Goal: Transaction & Acquisition: Purchase product/service

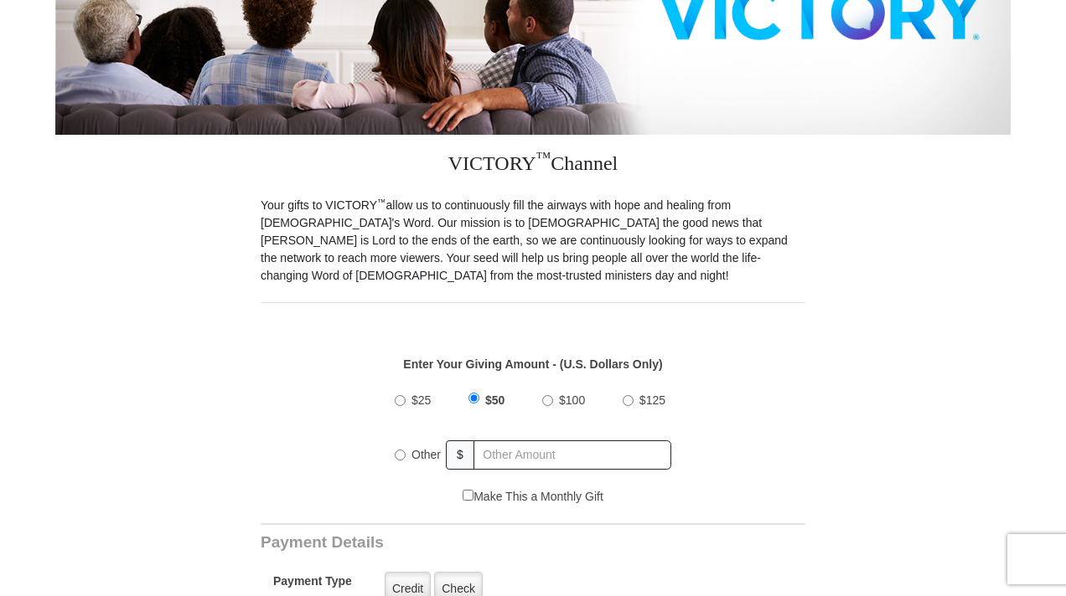
scroll to position [370, 0]
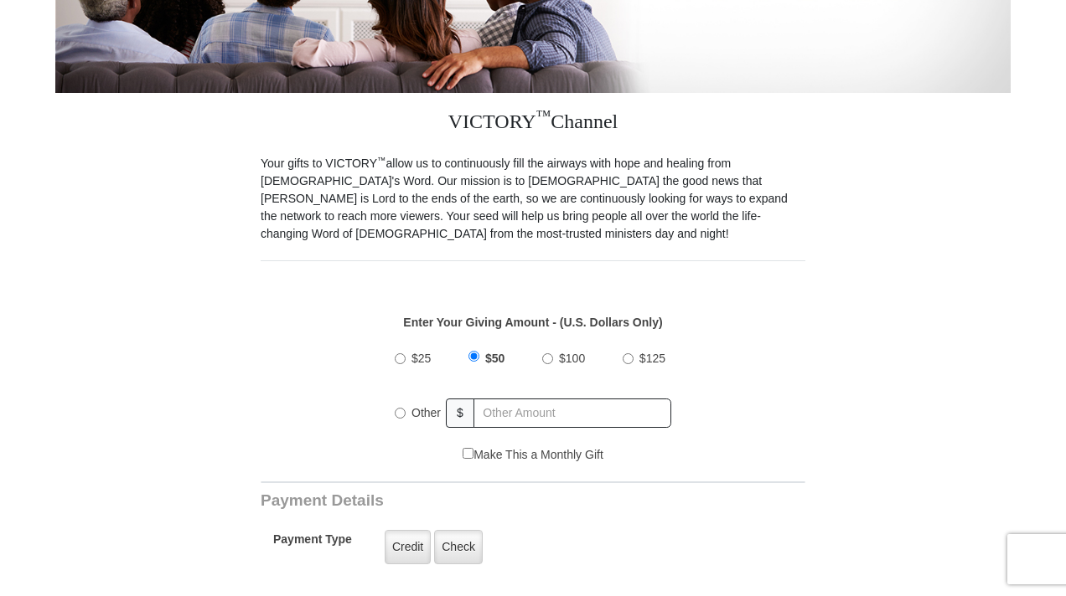
click at [548, 359] on input "$100" at bounding box center [547, 359] width 11 height 11
radio input "true"
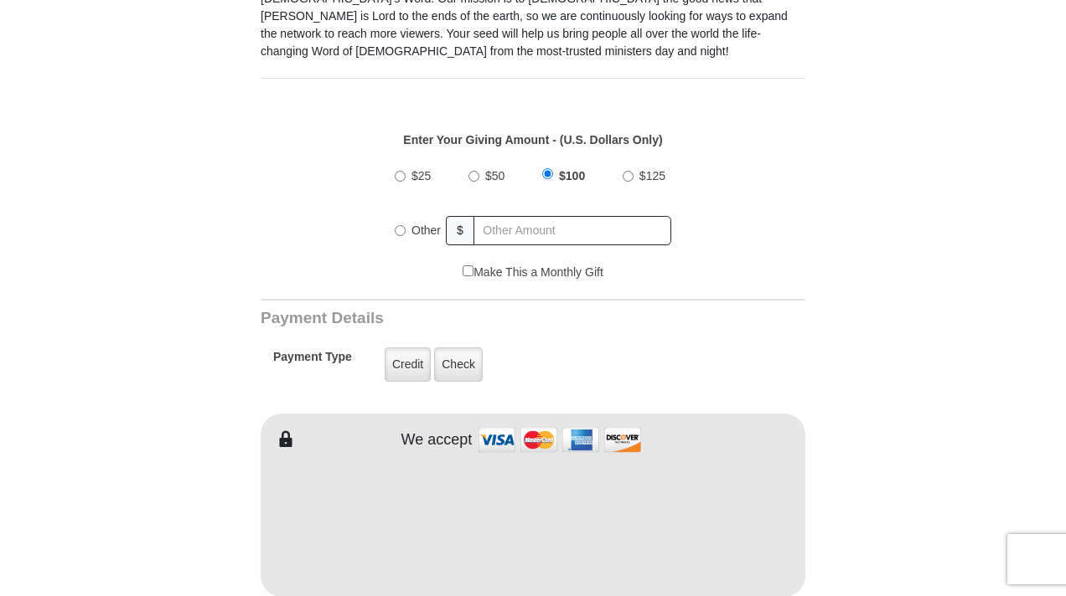
scroll to position [552, 0]
click at [419, 369] on label "Credit" at bounding box center [408, 366] width 46 height 34
click at [0, 0] on input "Credit" at bounding box center [0, 0] width 0 height 0
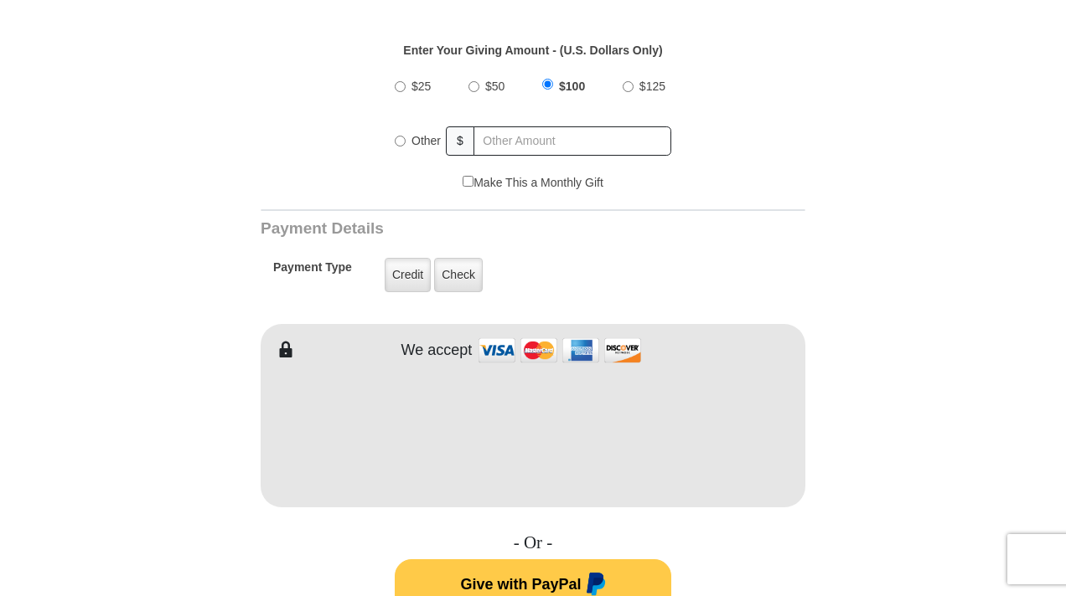
scroll to position [661, 0]
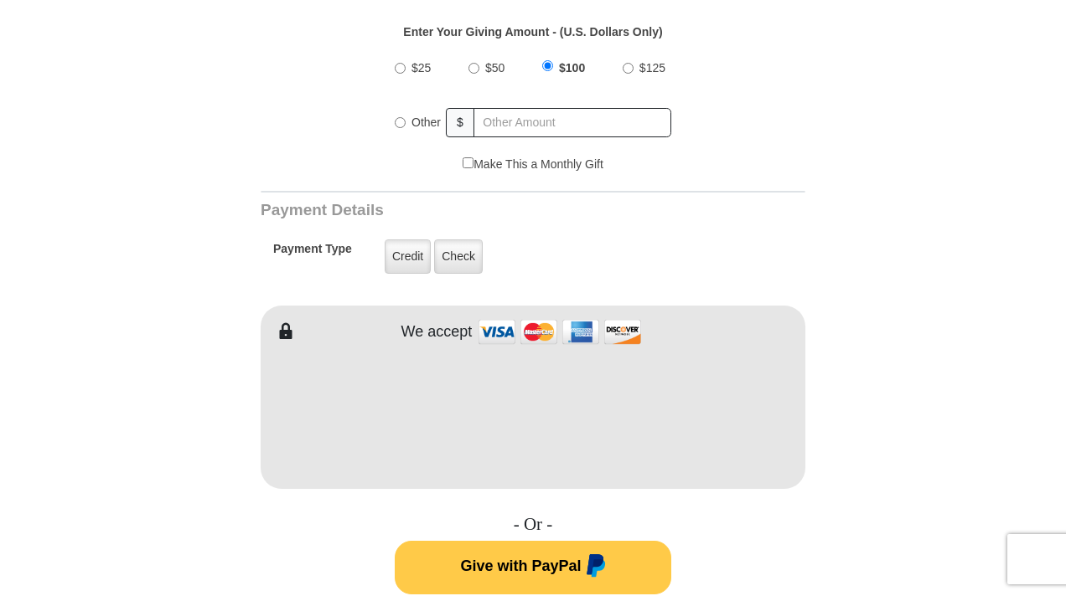
type input "[PERSON_NAME]"
click at [892, 425] on form "VICTORY Channel Online Giving VICTORY Channel is a worldwide, on-air television…" at bounding box center [532, 397] width 955 height 2004
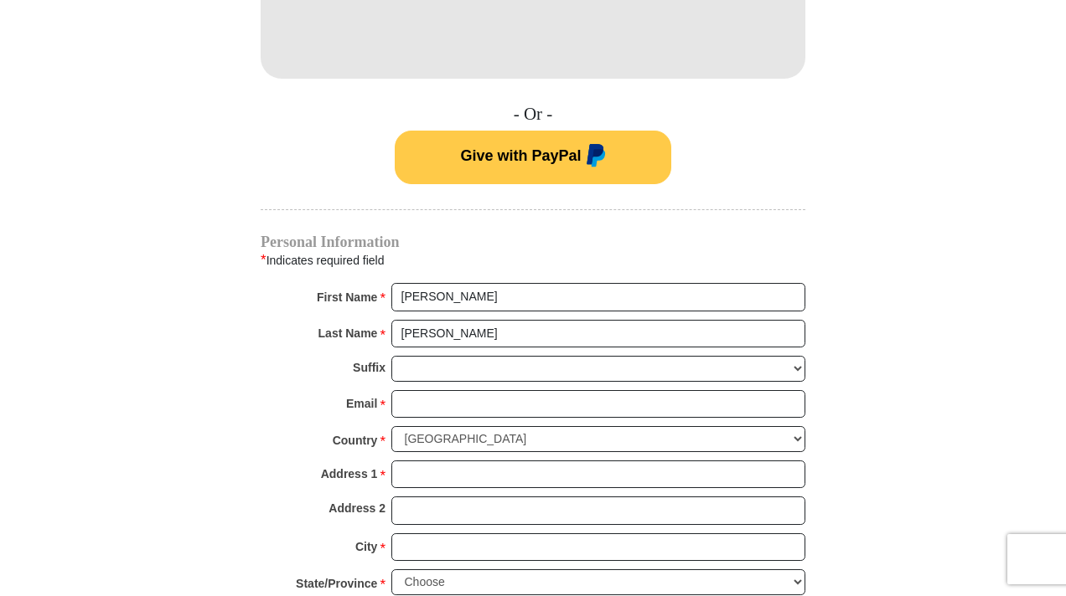
scroll to position [1087, 0]
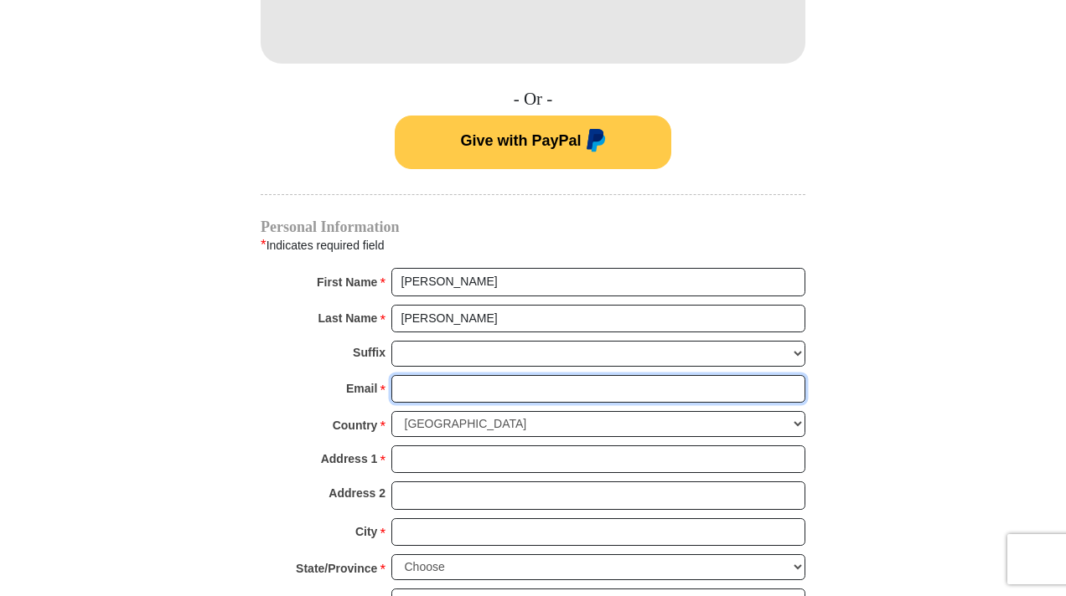
click at [438, 393] on input "Email *" at bounding box center [598, 389] width 414 height 28
type input "[EMAIL_ADDRESS][DOMAIN_NAME]"
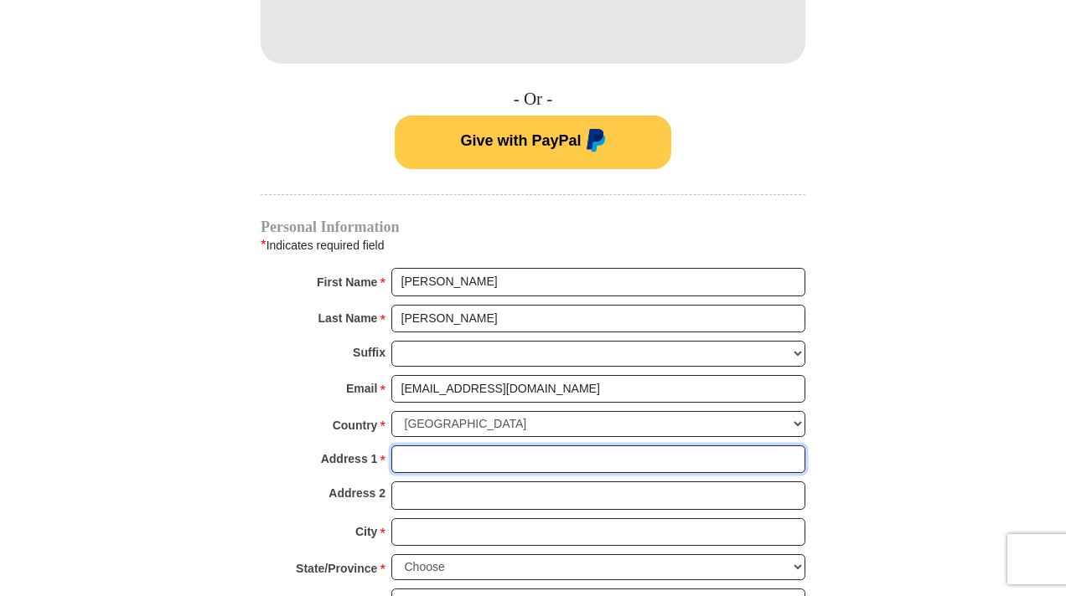
type input "[STREET_ADDRESS]"
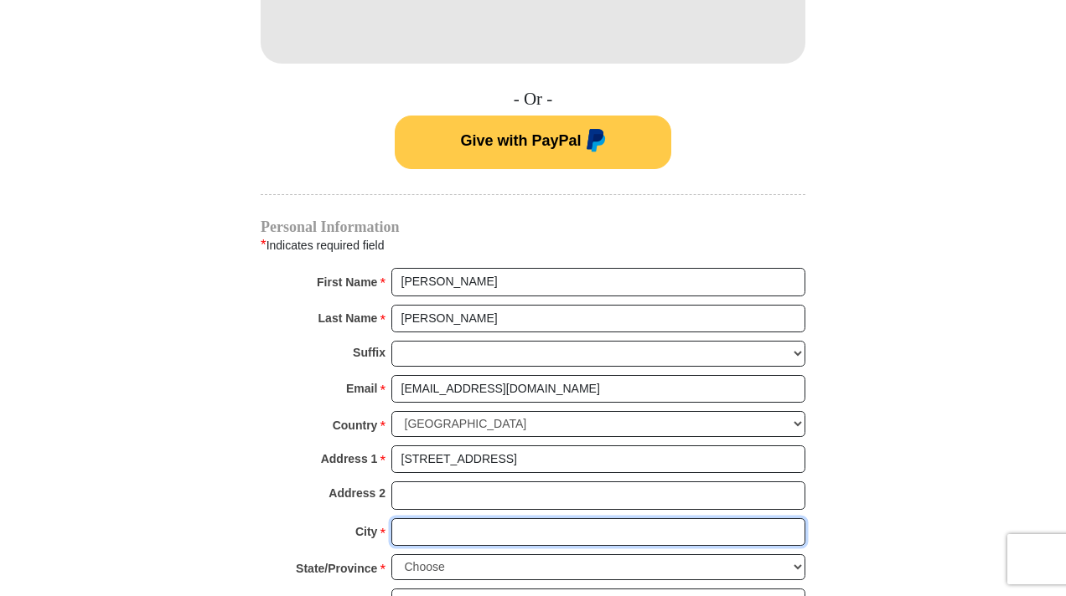
type input "[GEOGRAPHIC_DATA]"
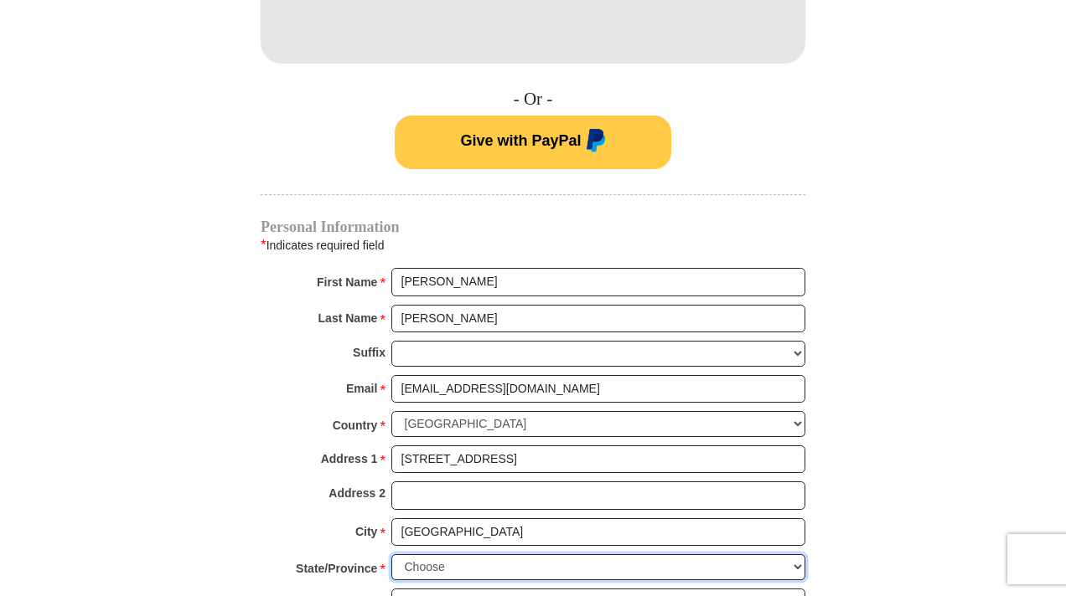
select select "MI"
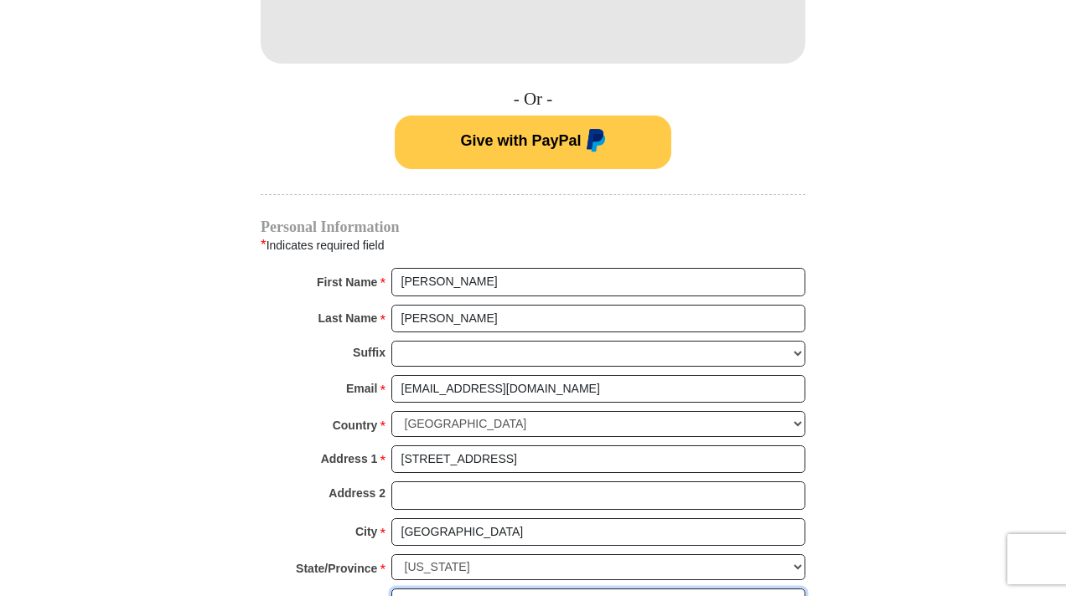
type input "49686"
type input "2312185383"
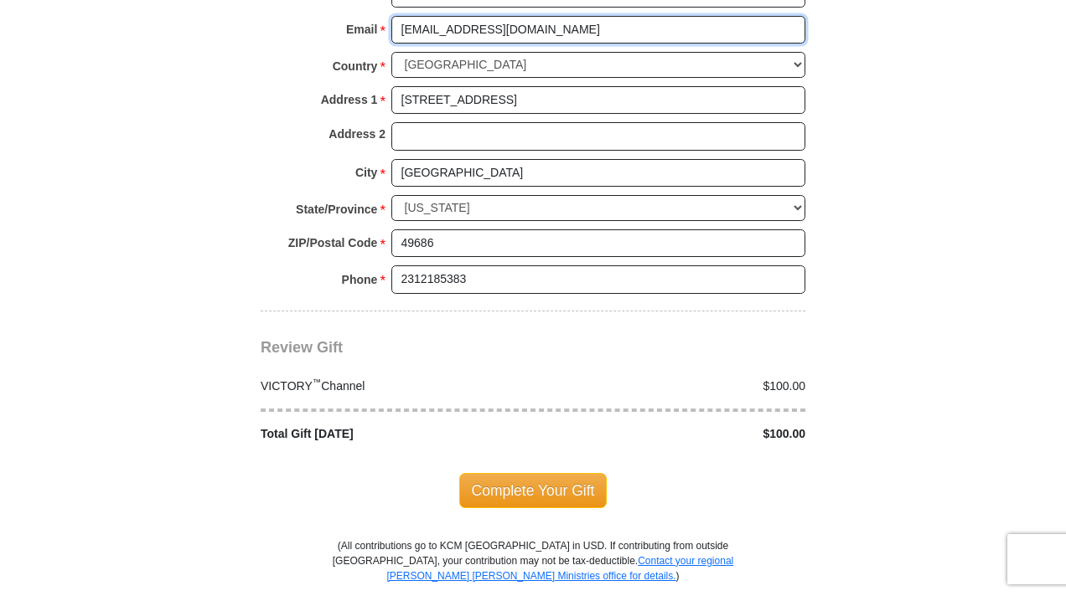
scroll to position [1485, 0]
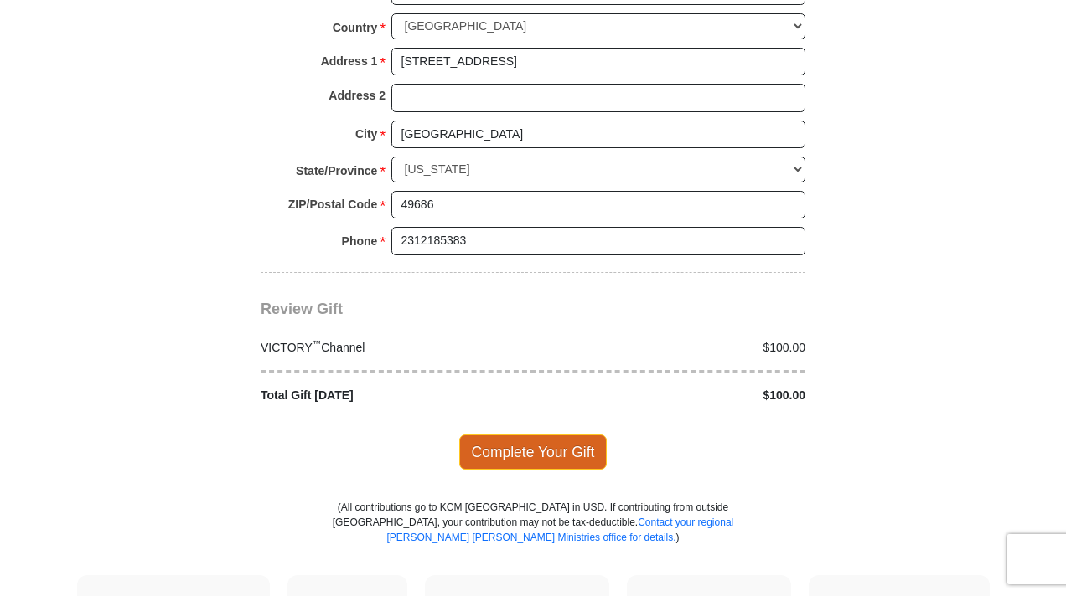
click at [523, 454] on span "Complete Your Gift" at bounding box center [533, 452] width 148 height 35
